Goal: Task Accomplishment & Management: Manage account settings

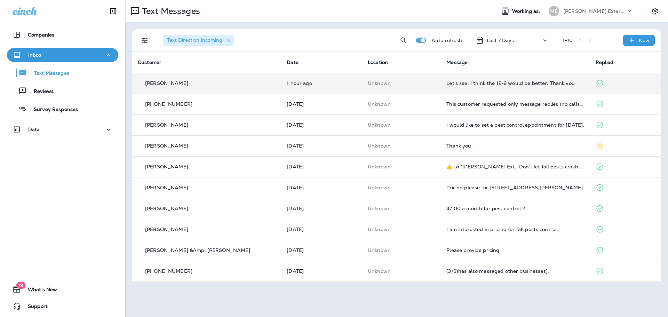
click at [342, 78] on td "1 hour ago" at bounding box center [321, 83] width 81 height 21
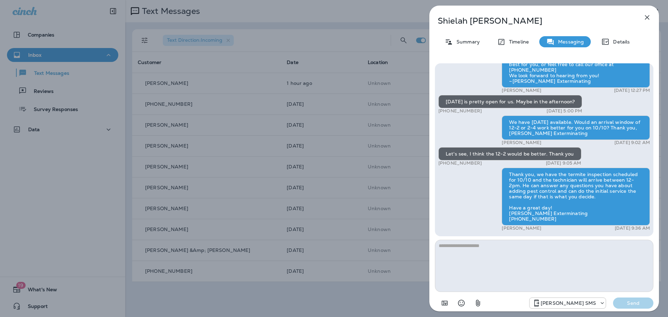
click at [646, 19] on icon "button" at bounding box center [647, 17] width 8 height 8
